Goal: Task Accomplishment & Management: Complete application form

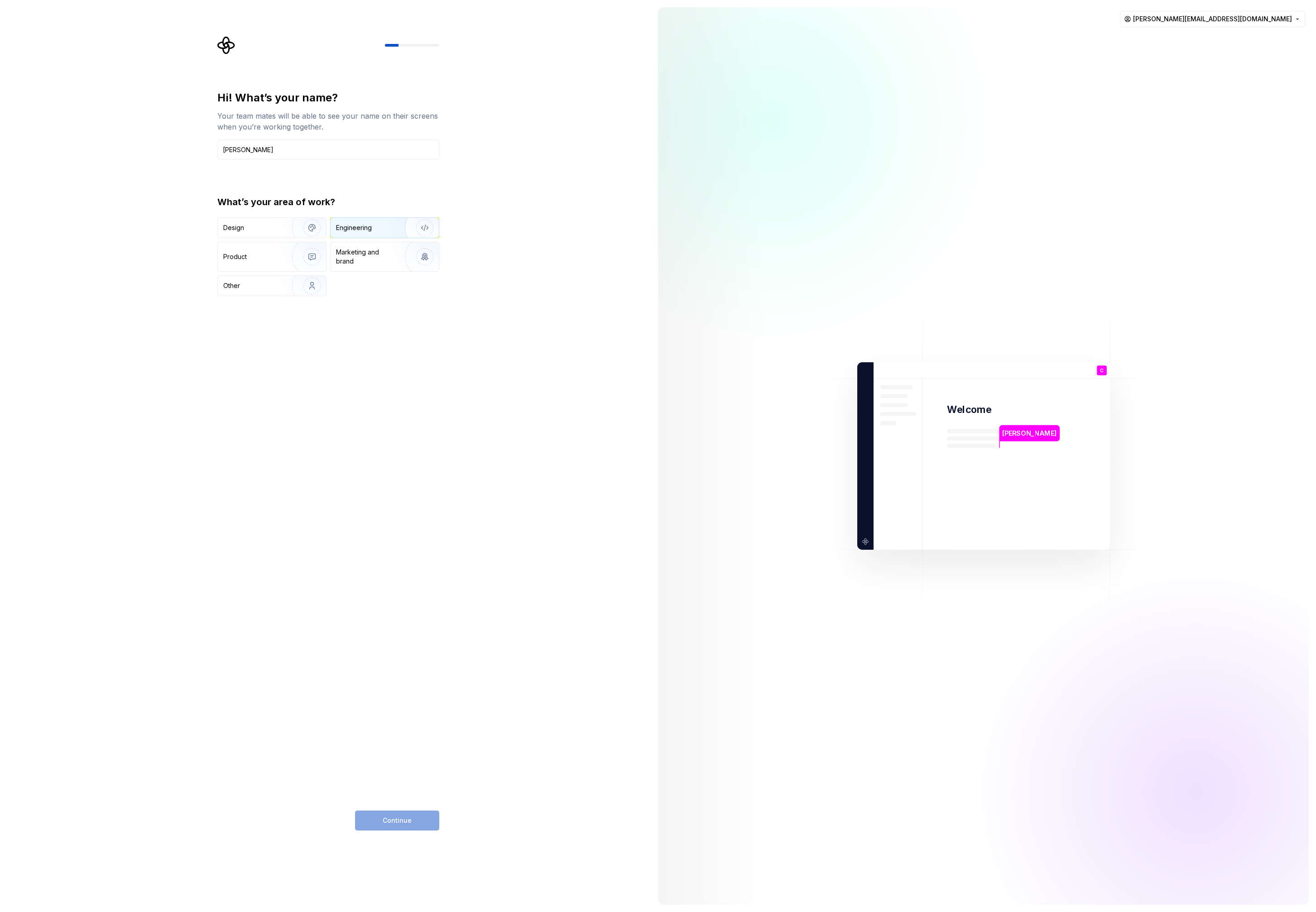
type input "[PERSON_NAME]"
click at [383, 227] on div "Engineering" at bounding box center [372, 228] width 72 height 9
click at [418, 823] on button "Continue" at bounding box center [397, 821] width 84 height 20
type input "DevOps"
click at [247, 228] on div "Individual contributor" at bounding box center [254, 228] width 62 height 9
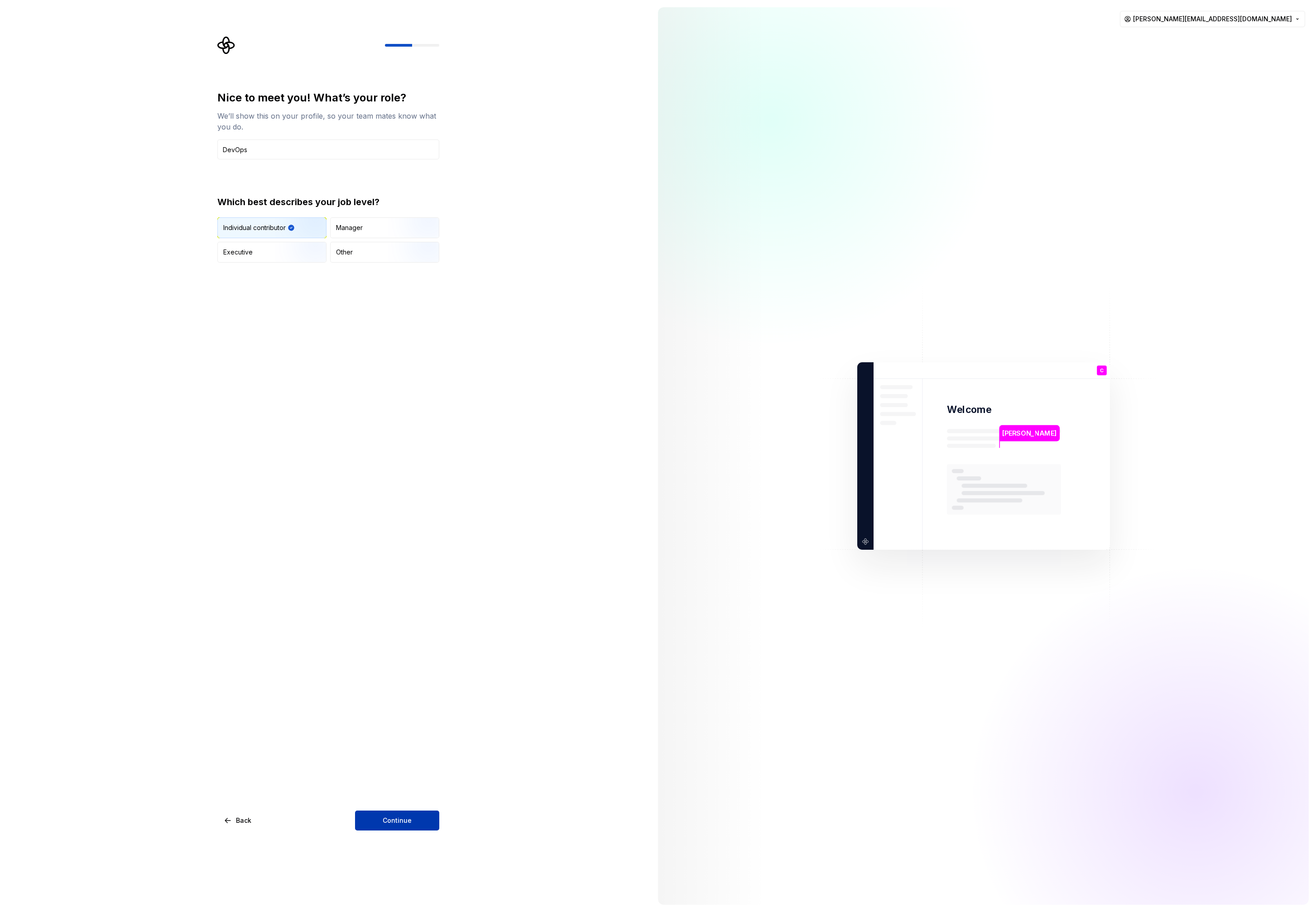
click at [419, 819] on button "Continue" at bounding box center [397, 821] width 84 height 20
click at [221, 222] on button "Just me" at bounding box center [222, 222] width 7 height 7
click at [246, 822] on span "Back" at bounding box center [243, 820] width 16 height 9
click at [382, 824] on button "Continue" at bounding box center [397, 821] width 84 height 20
click at [222, 234] on button "2 - 49" at bounding box center [222, 235] width 7 height 7
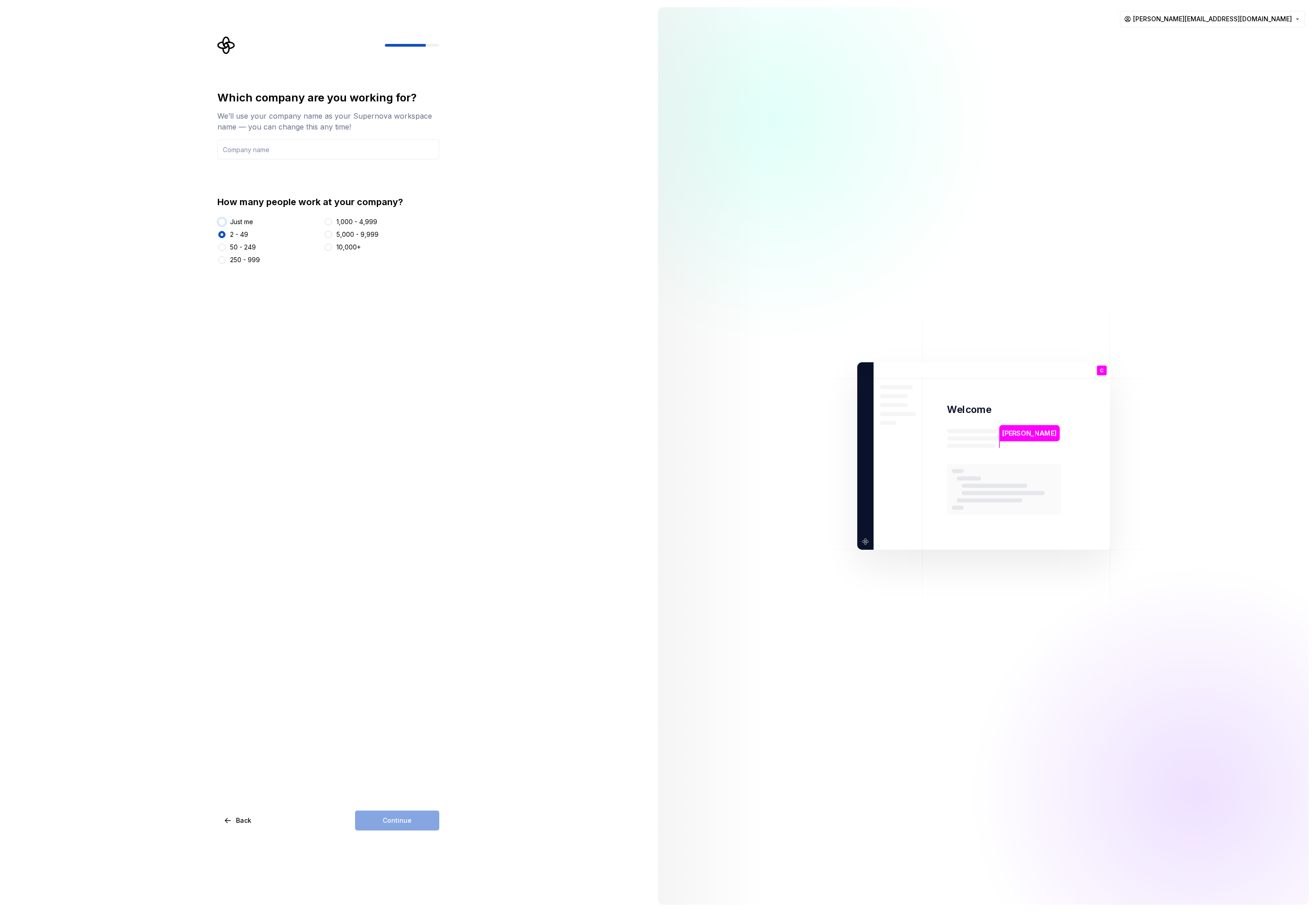
click at [224, 222] on button "Just me" at bounding box center [222, 222] width 7 height 7
click at [244, 147] on input "text" at bounding box center [328, 149] width 222 height 20
type input "S"
type input "sugphox"
click at [399, 816] on span "Continue" at bounding box center [397, 820] width 29 height 9
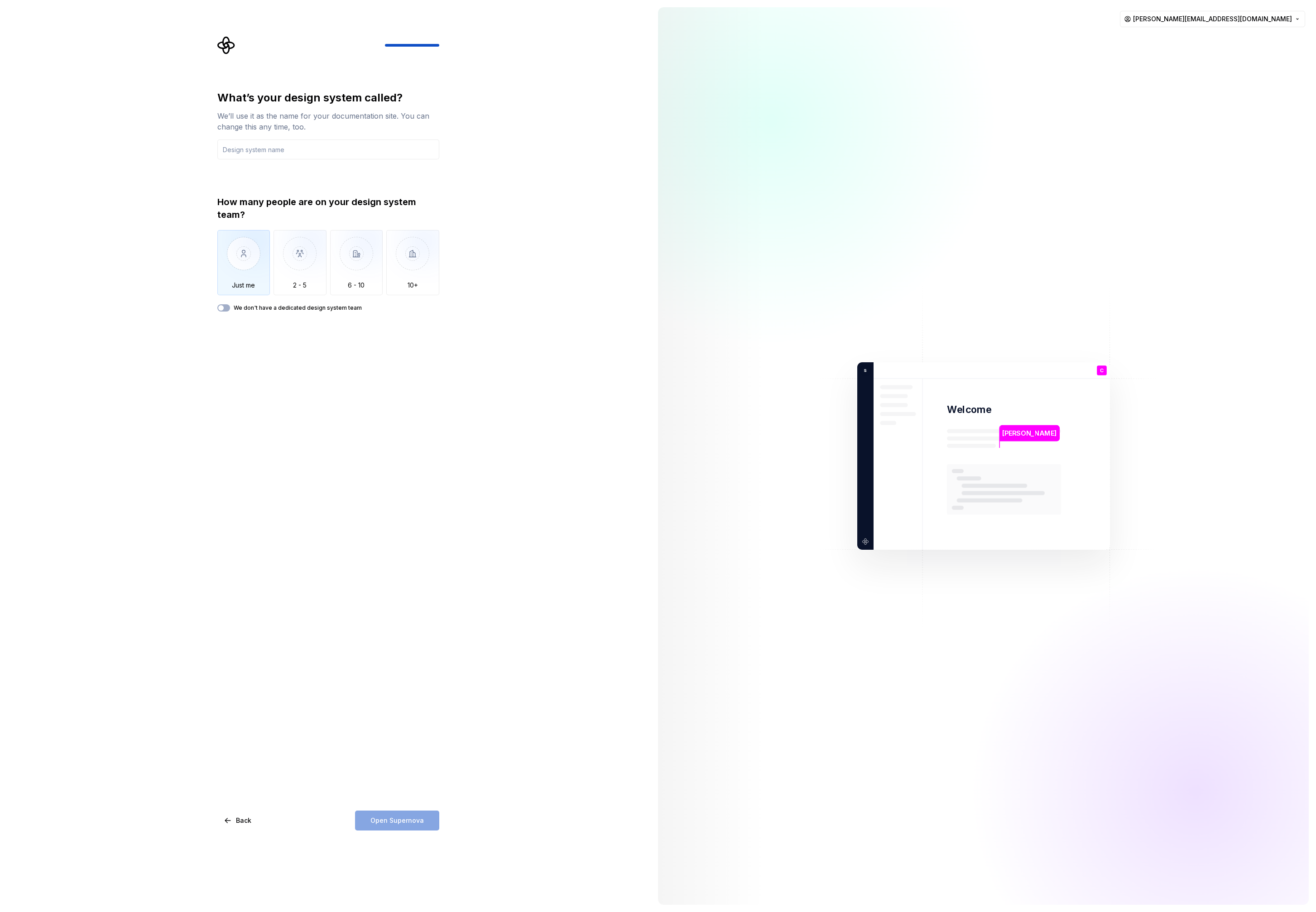
click at [238, 271] on img "button" at bounding box center [243, 261] width 53 height 61
click at [282, 151] on input "text" at bounding box center [328, 149] width 222 height 20
type input "onsite_kube"
click at [403, 816] on button "Open Supernova" at bounding box center [397, 821] width 84 height 20
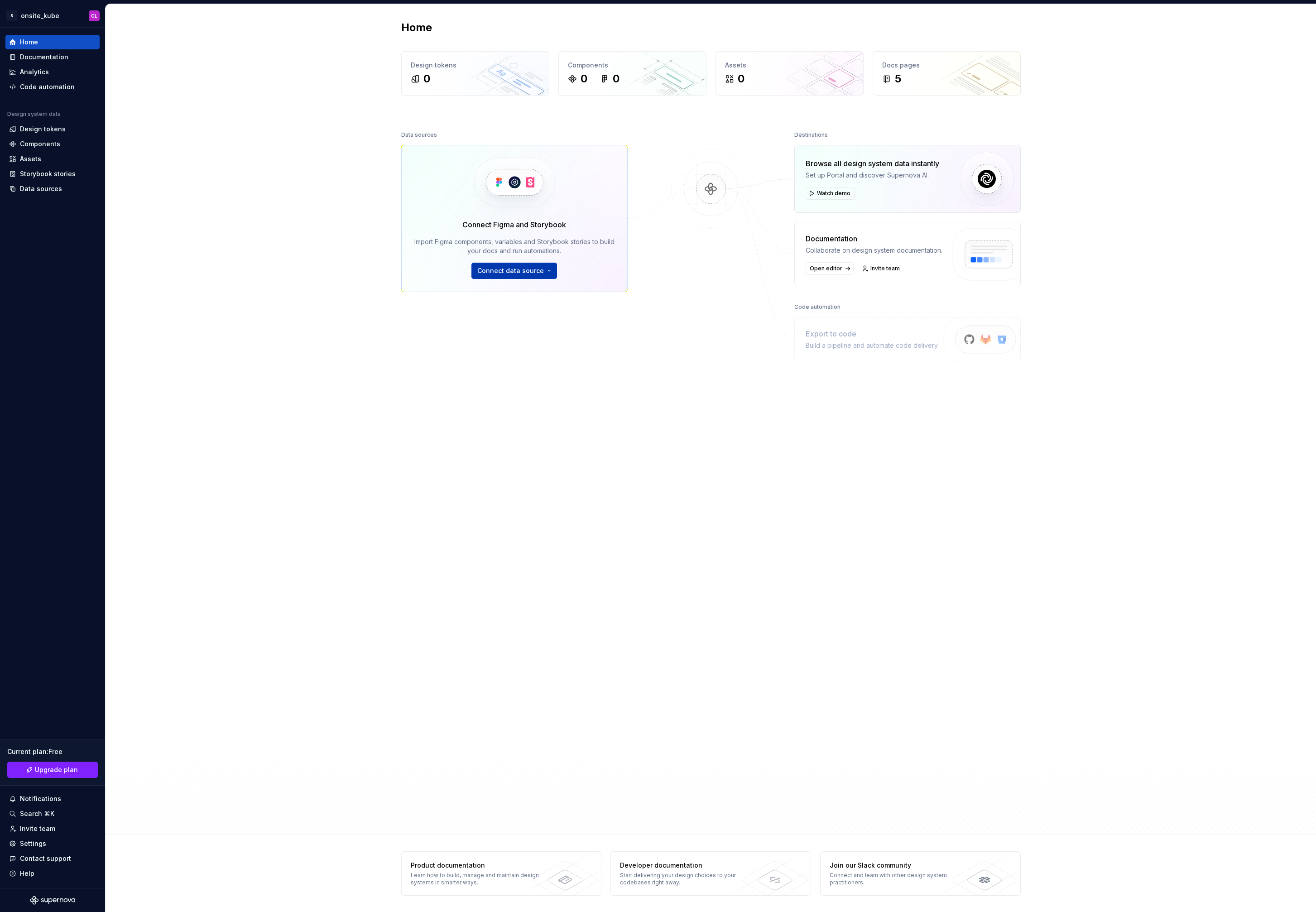
click at [525, 272] on span "Connect data source" at bounding box center [510, 271] width 67 height 9
click at [651, 314] on div "Data sources Connect Figma and Storybook Import Figma components, variables and…" at bounding box center [711, 420] width 620 height 583
click at [47, 85] on div "Code automation" at bounding box center [47, 86] width 55 height 9
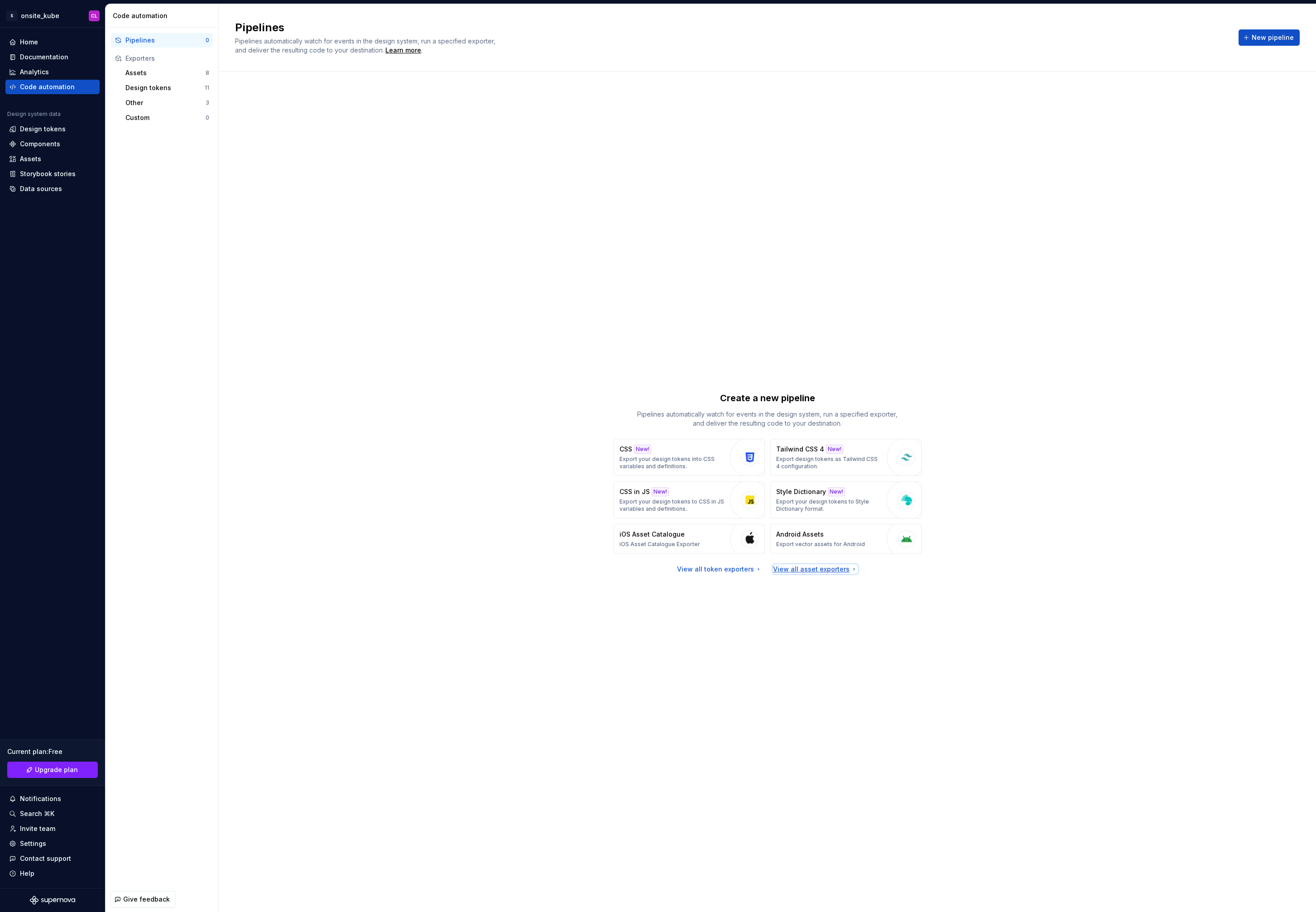
click at [829, 569] on div "View all asset exporters" at bounding box center [815, 569] width 85 height 9
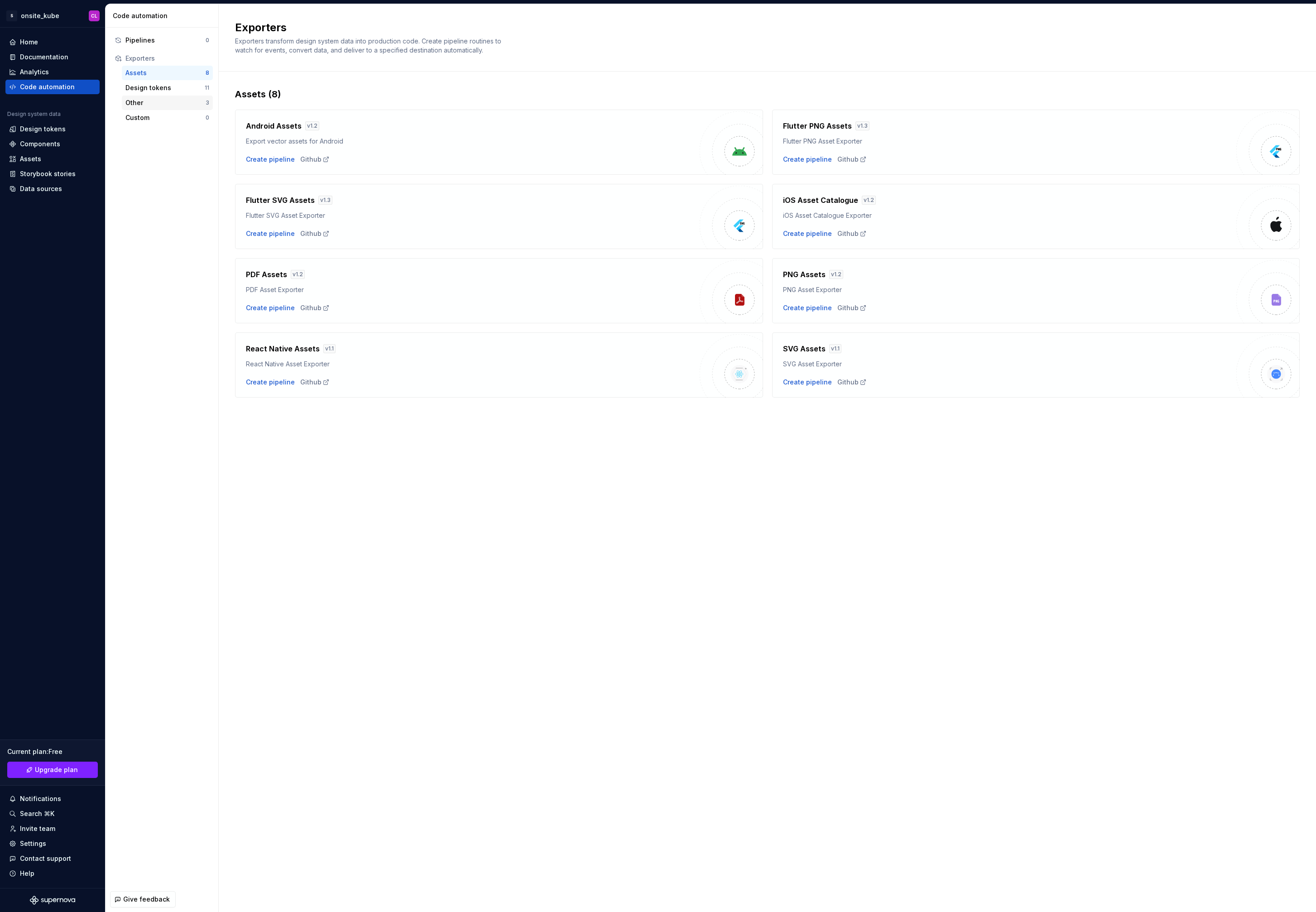
click at [146, 98] on div "Other" at bounding box center [166, 103] width 80 height 9
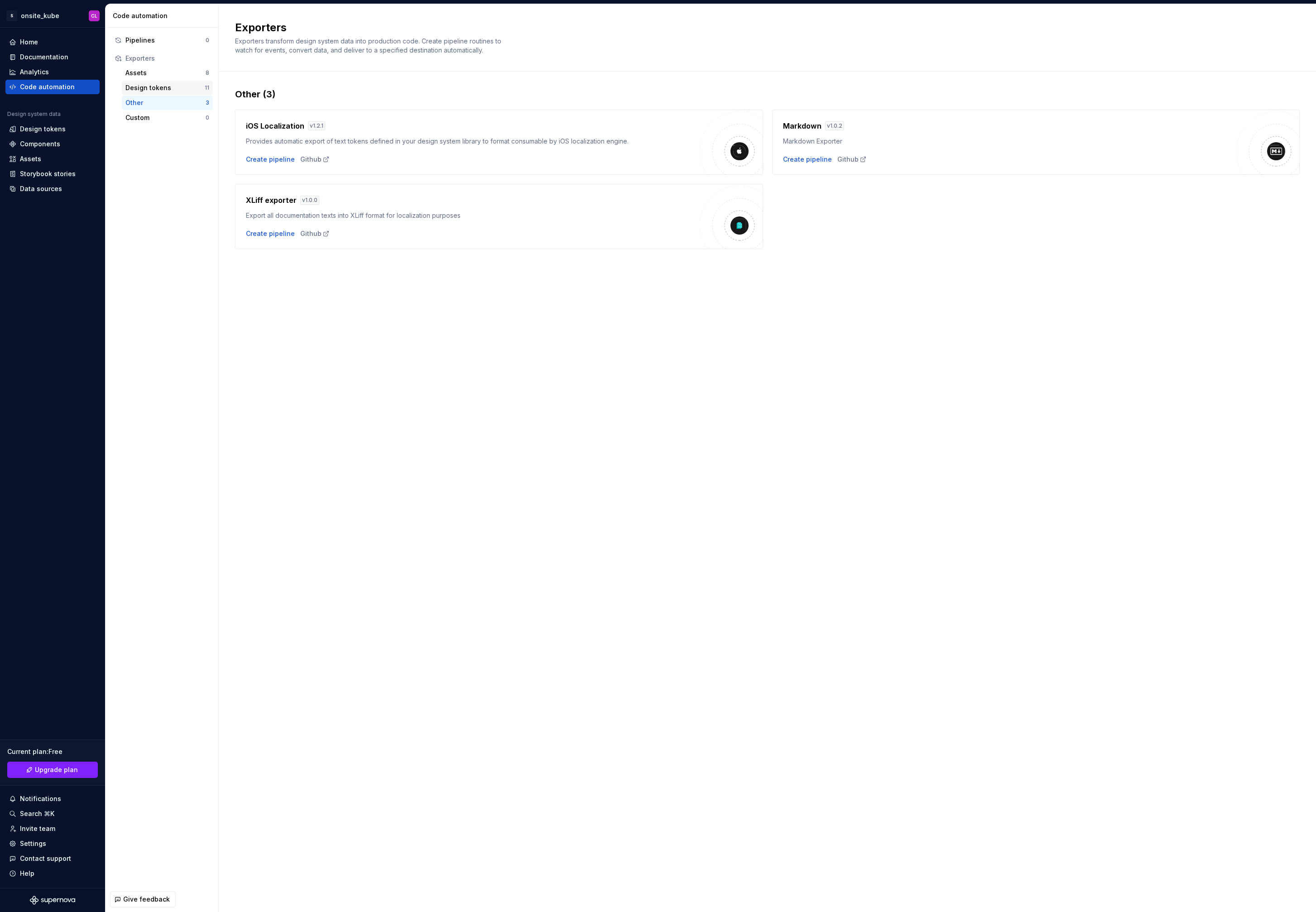
click at [142, 90] on div "Design tokens" at bounding box center [165, 88] width 79 height 9
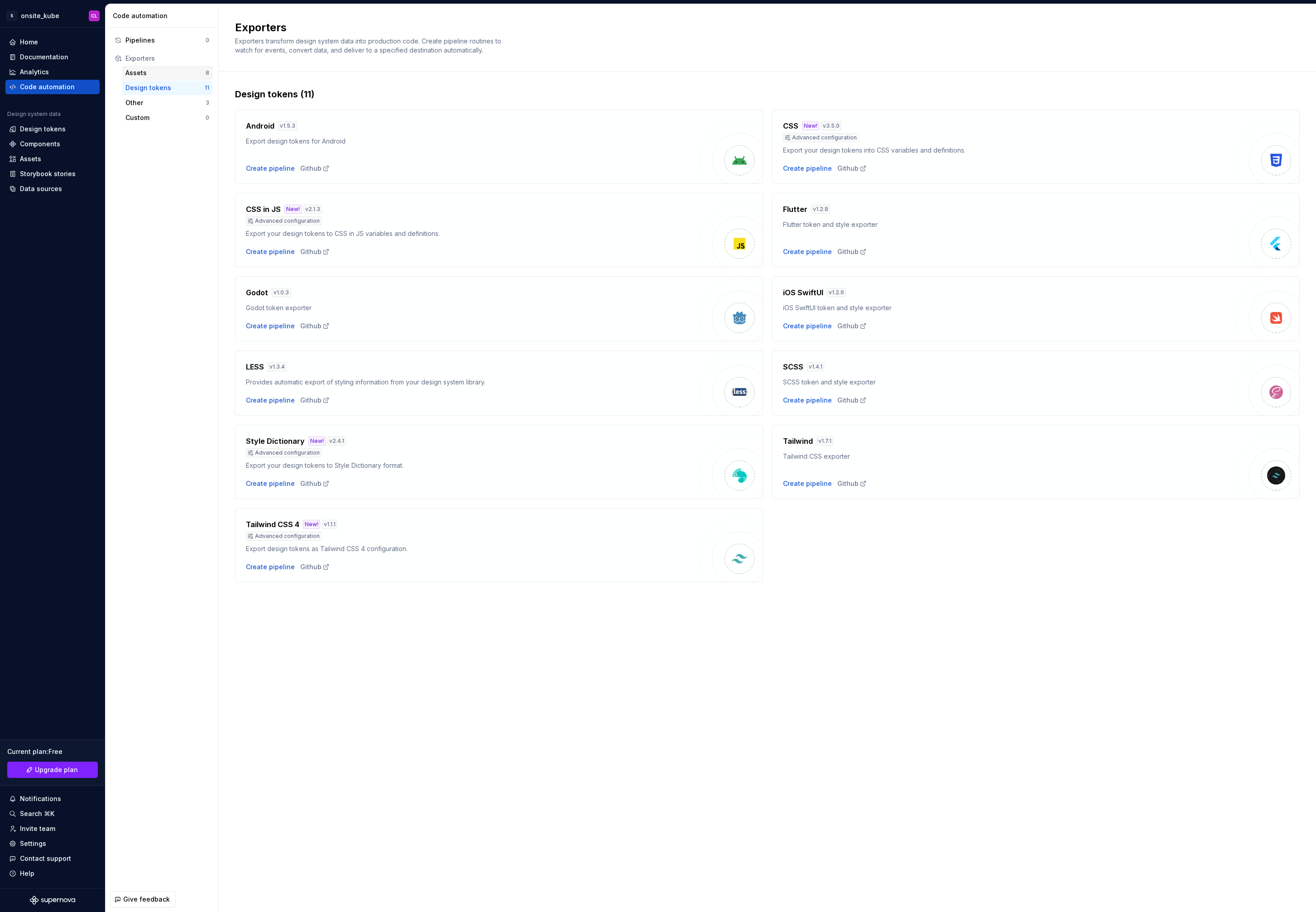
click at [144, 67] on div "Assets 8" at bounding box center [167, 73] width 91 height 14
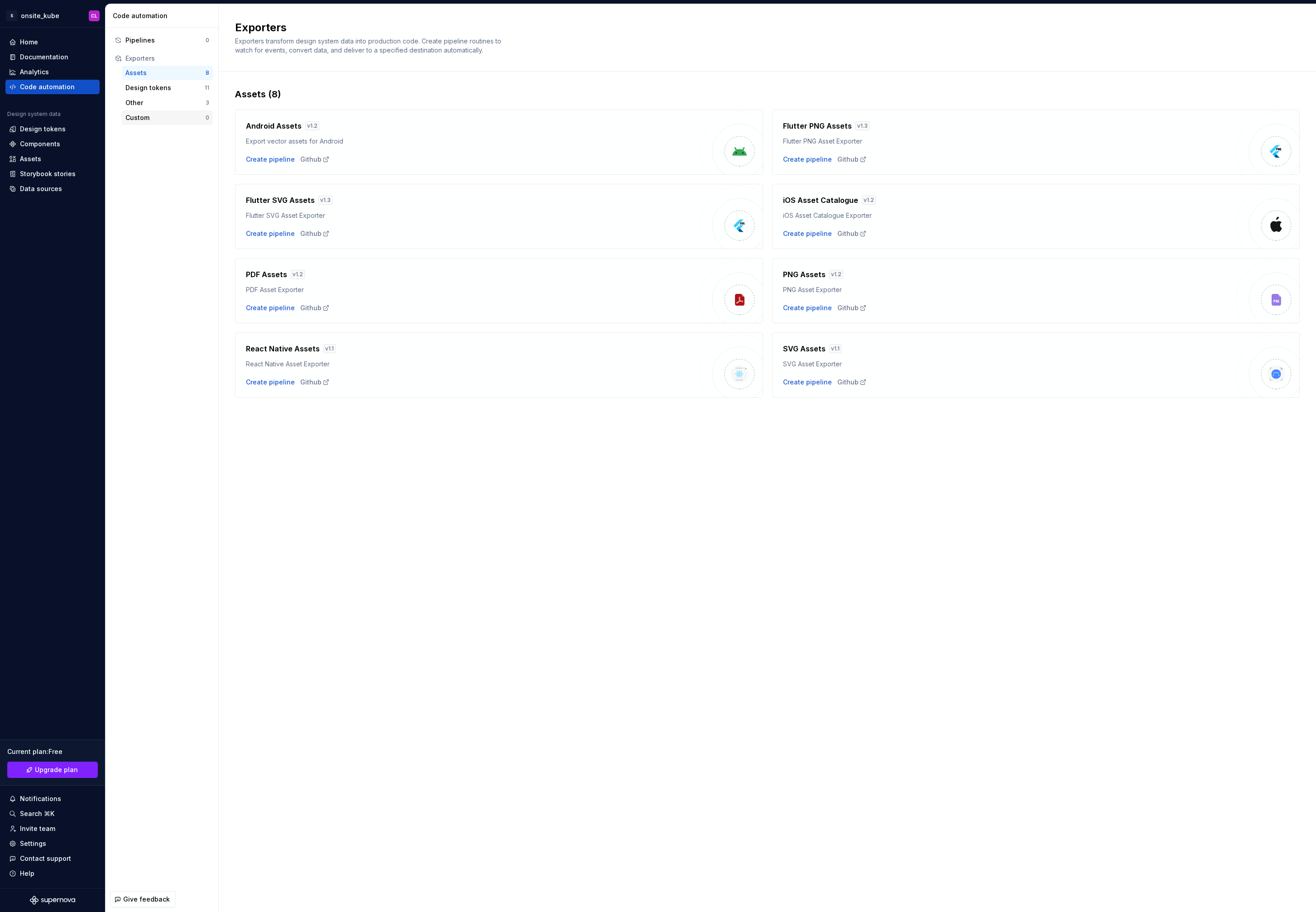
click at [146, 119] on div "Custom" at bounding box center [166, 118] width 80 height 9
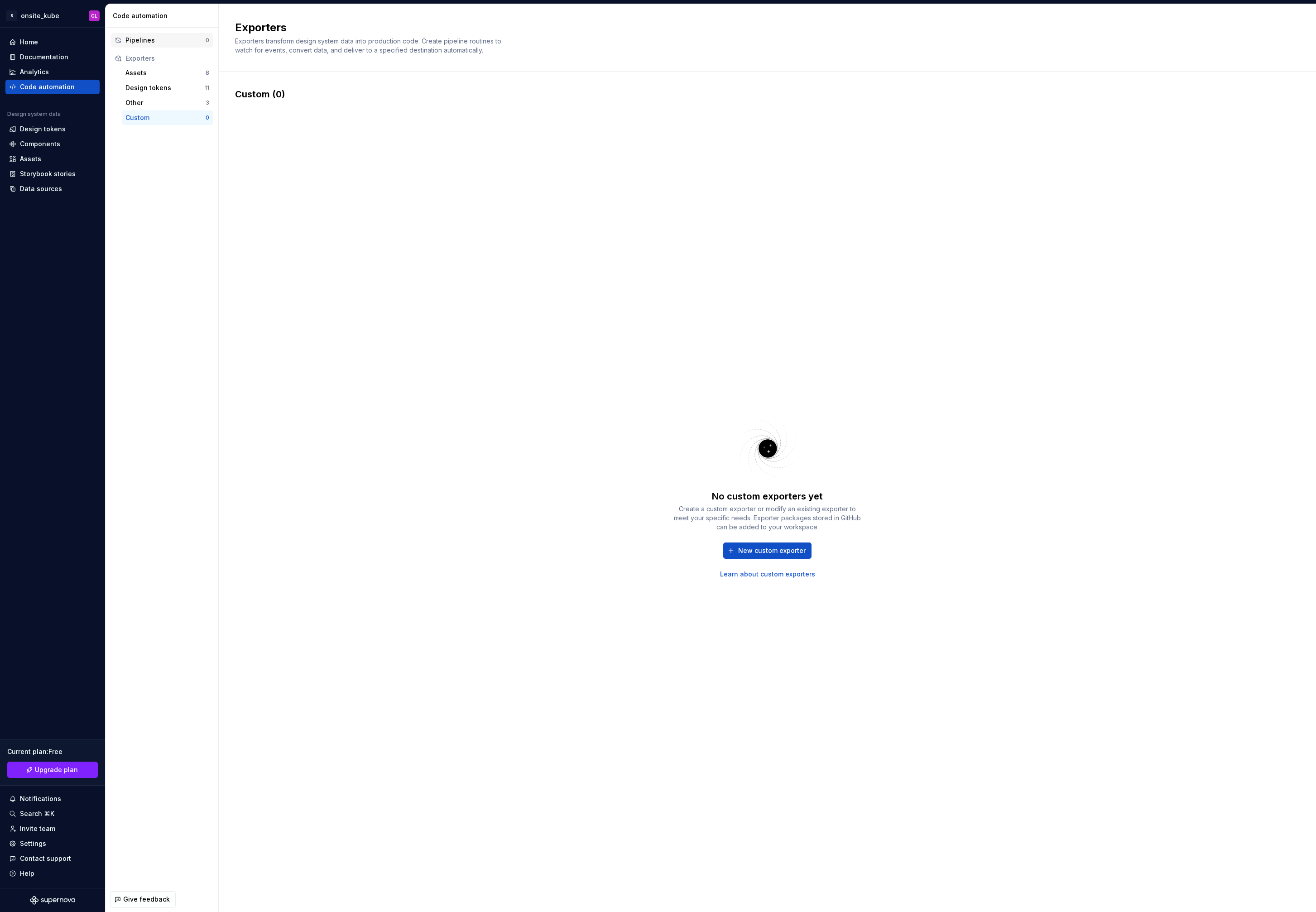
click at [141, 44] on div "Pipelines" at bounding box center [166, 40] width 80 height 9
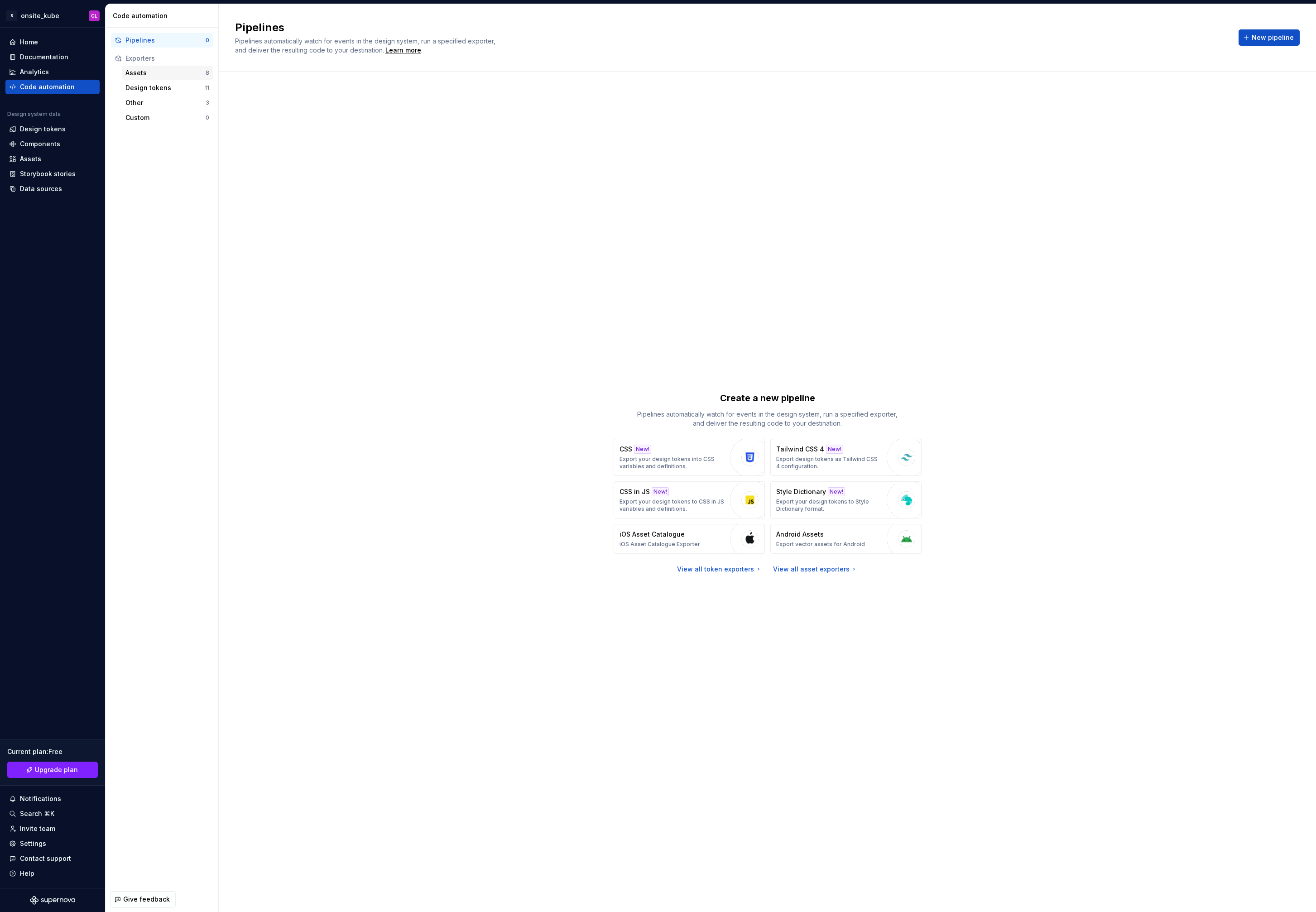
click at [136, 69] on div "Assets" at bounding box center [166, 73] width 80 height 9
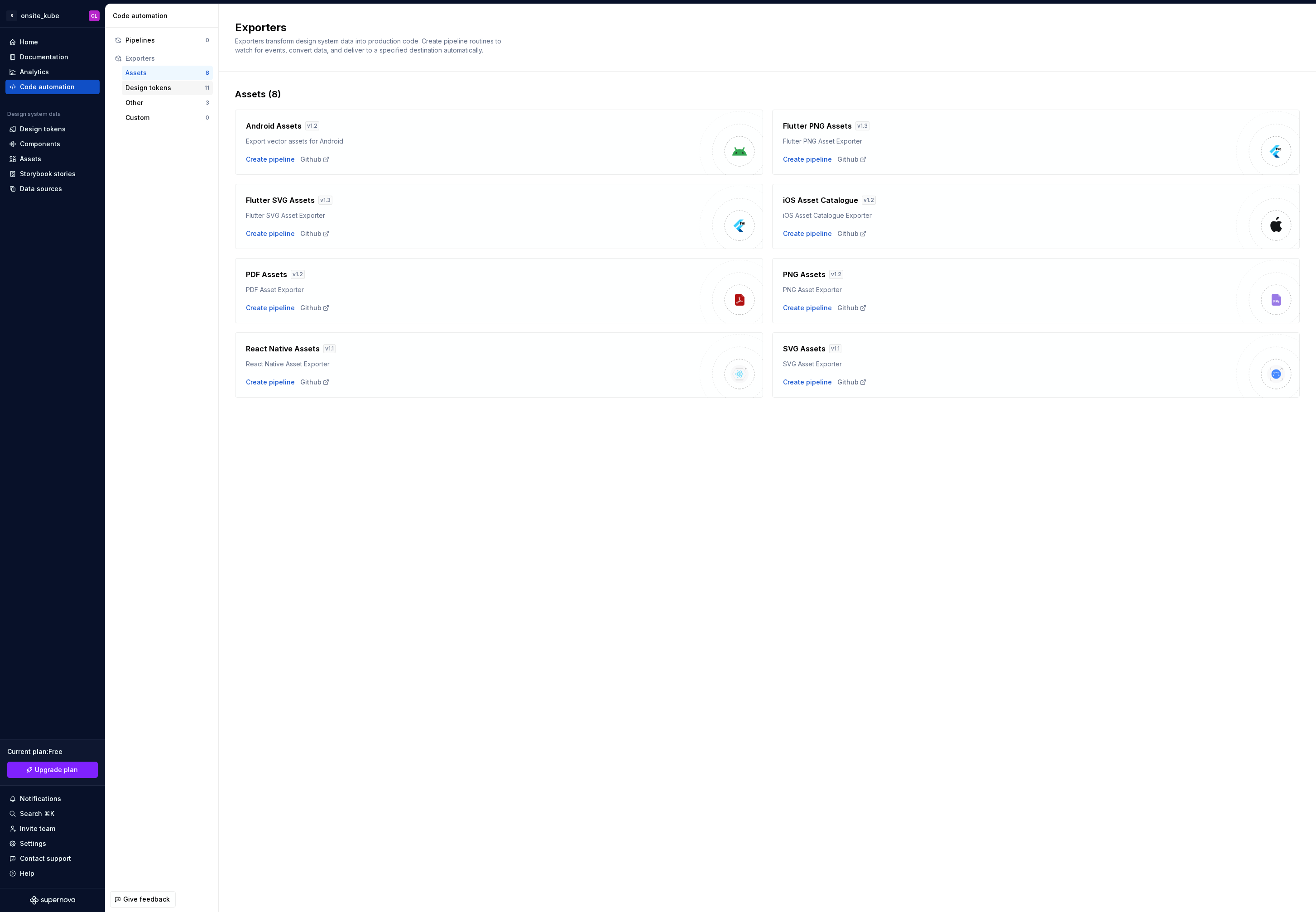
click at [146, 86] on div "Design tokens" at bounding box center [165, 88] width 79 height 9
